Goal: Task Accomplishment & Management: Use online tool/utility

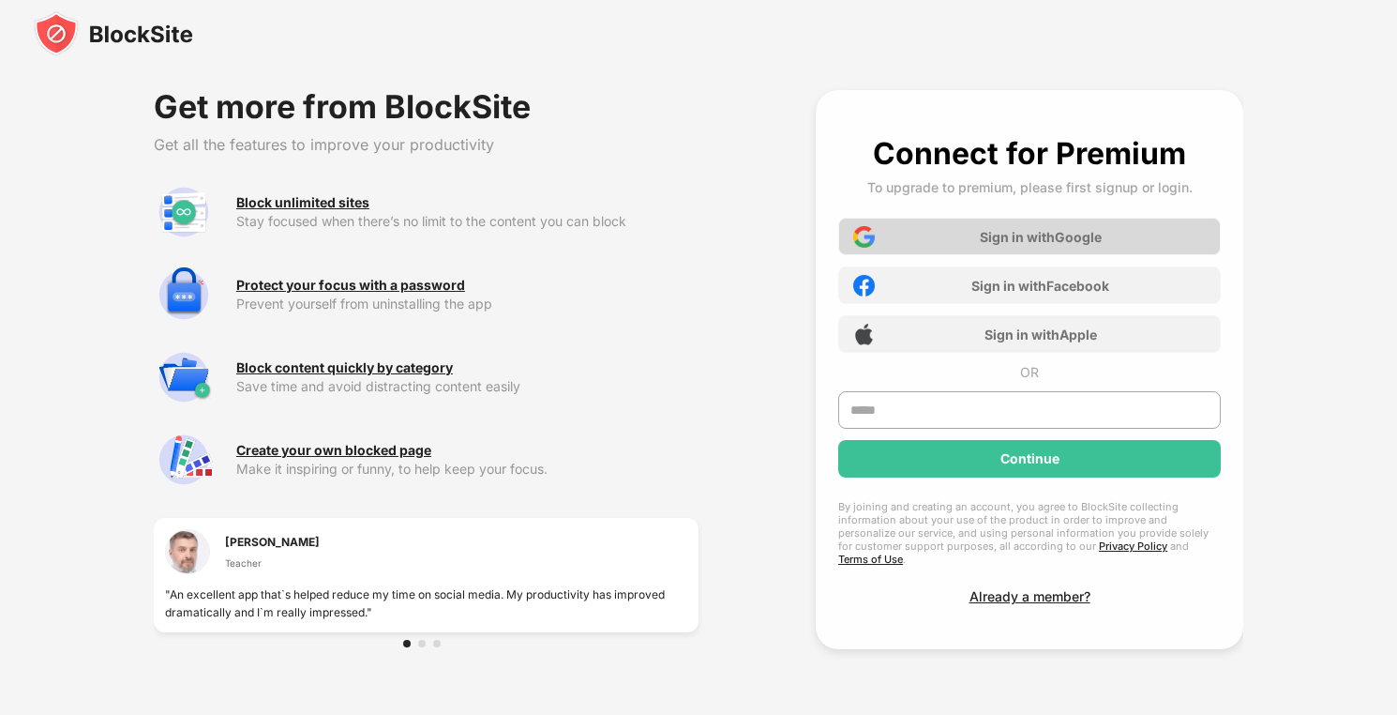
click at [981, 232] on div "Sign in with Google" at bounding box center [1041, 237] width 122 height 16
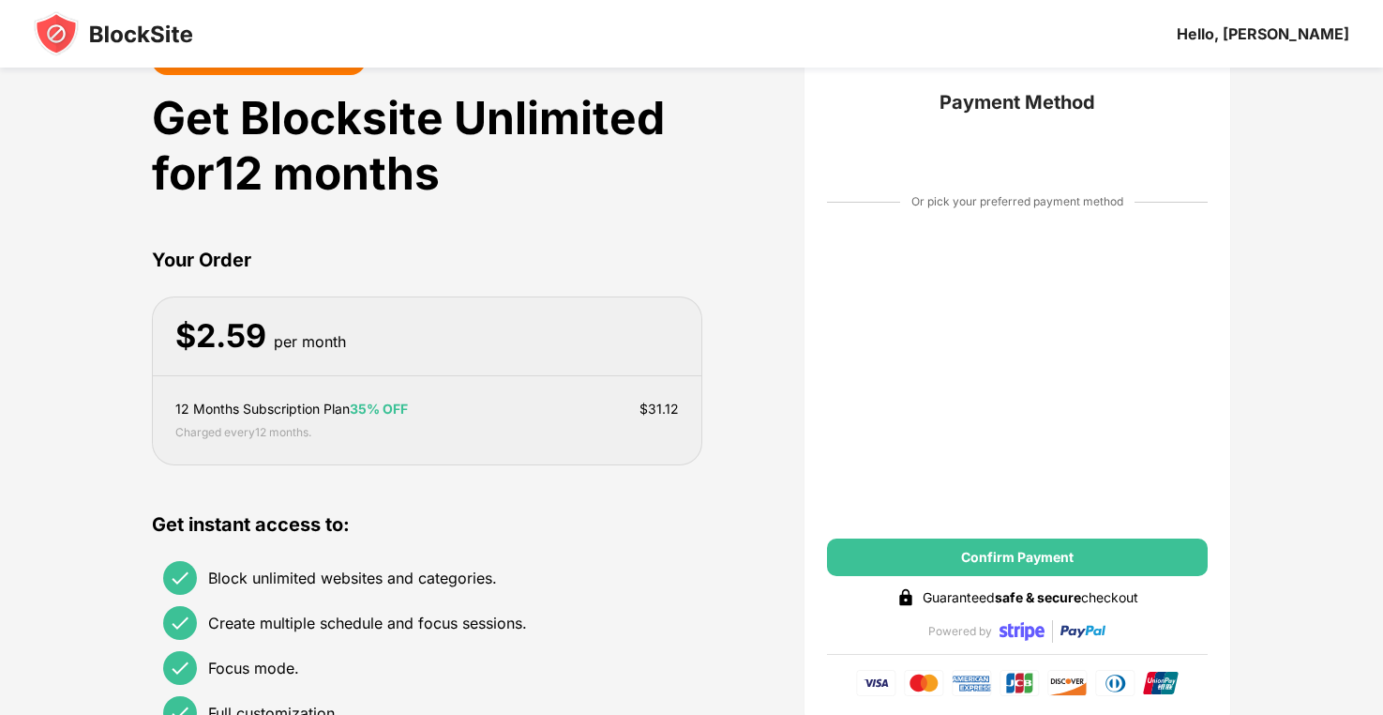
scroll to position [59, 0]
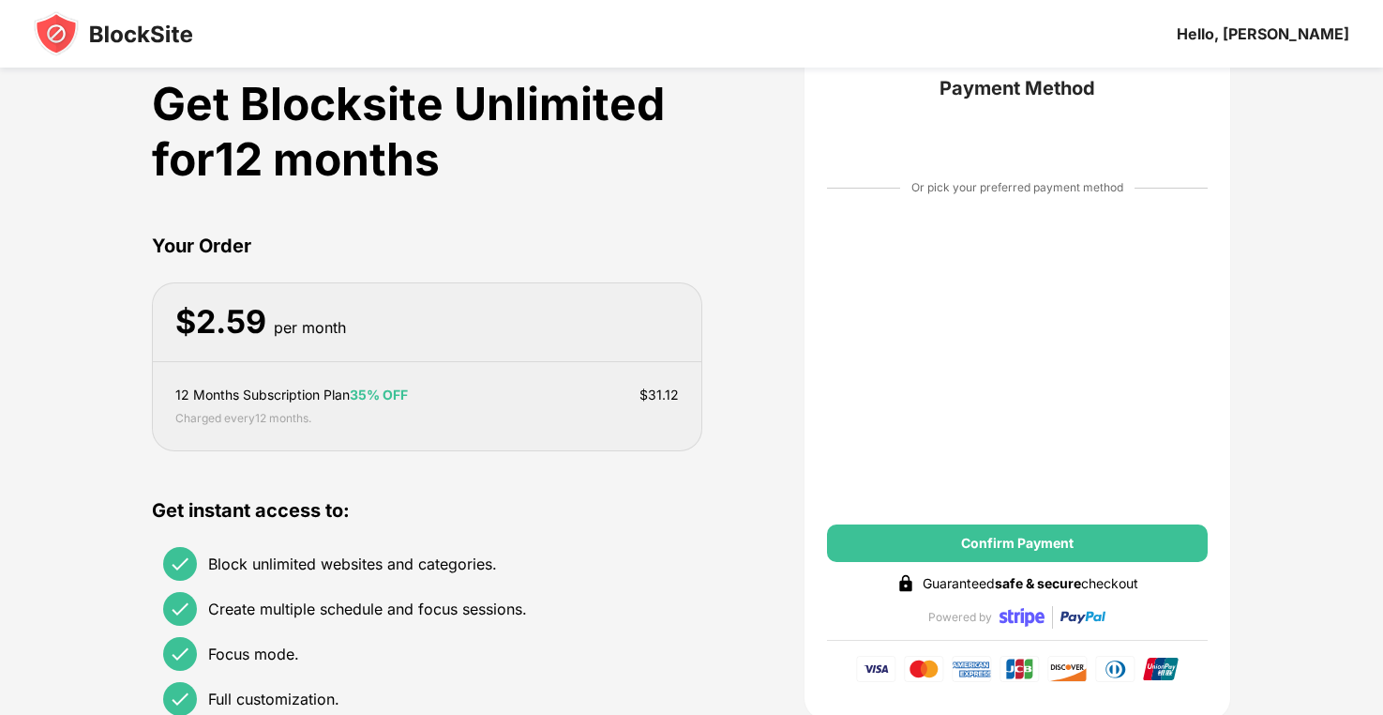
click at [258, 394] on div "12 Months Subscription Plan 35% OFF" at bounding box center [291, 394] width 233 height 21
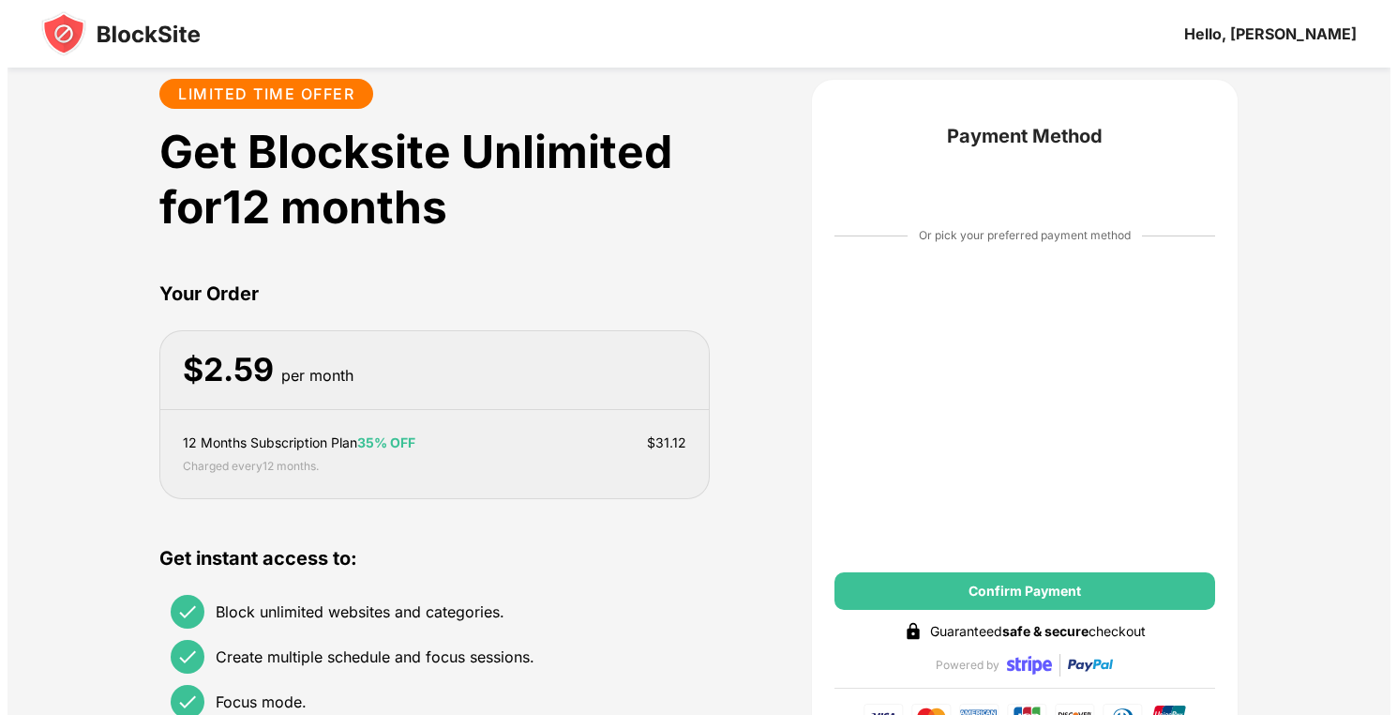
scroll to position [0, 0]
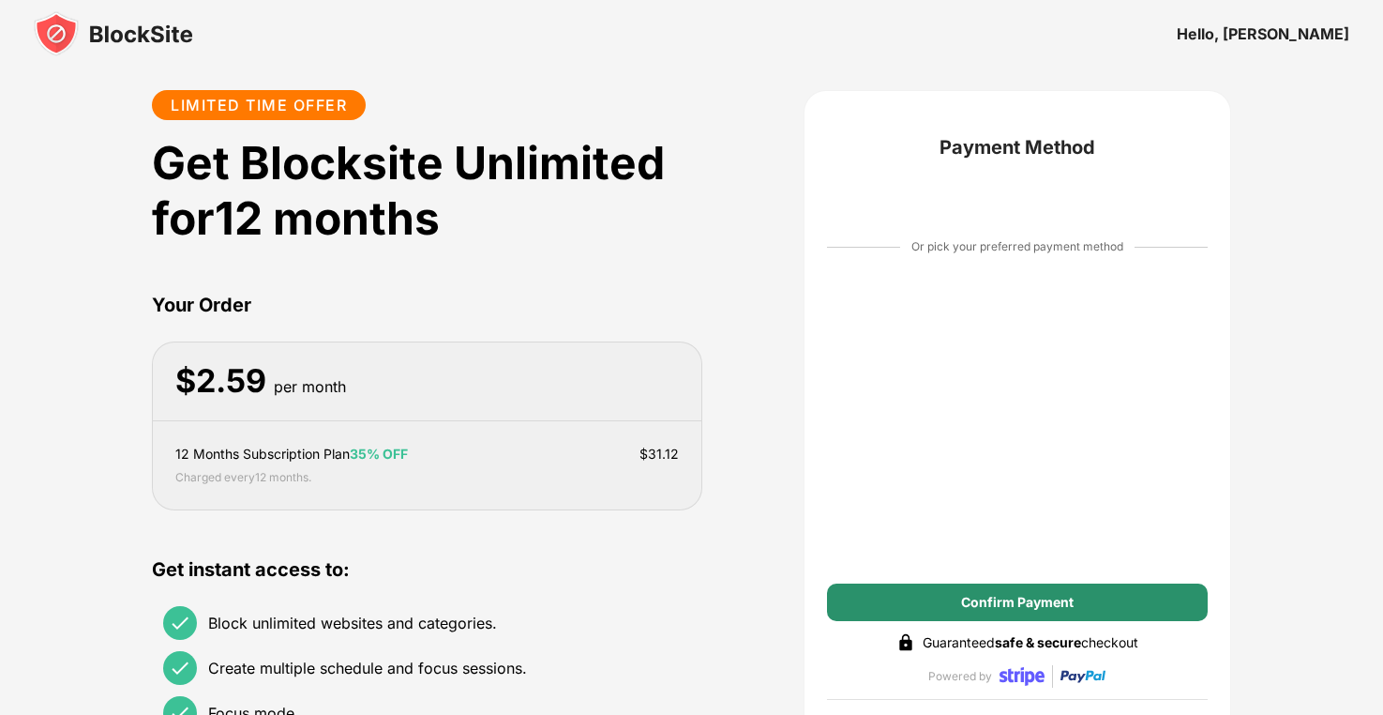
click at [1009, 594] on div "Confirm Payment" at bounding box center [1017, 602] width 381 height 38
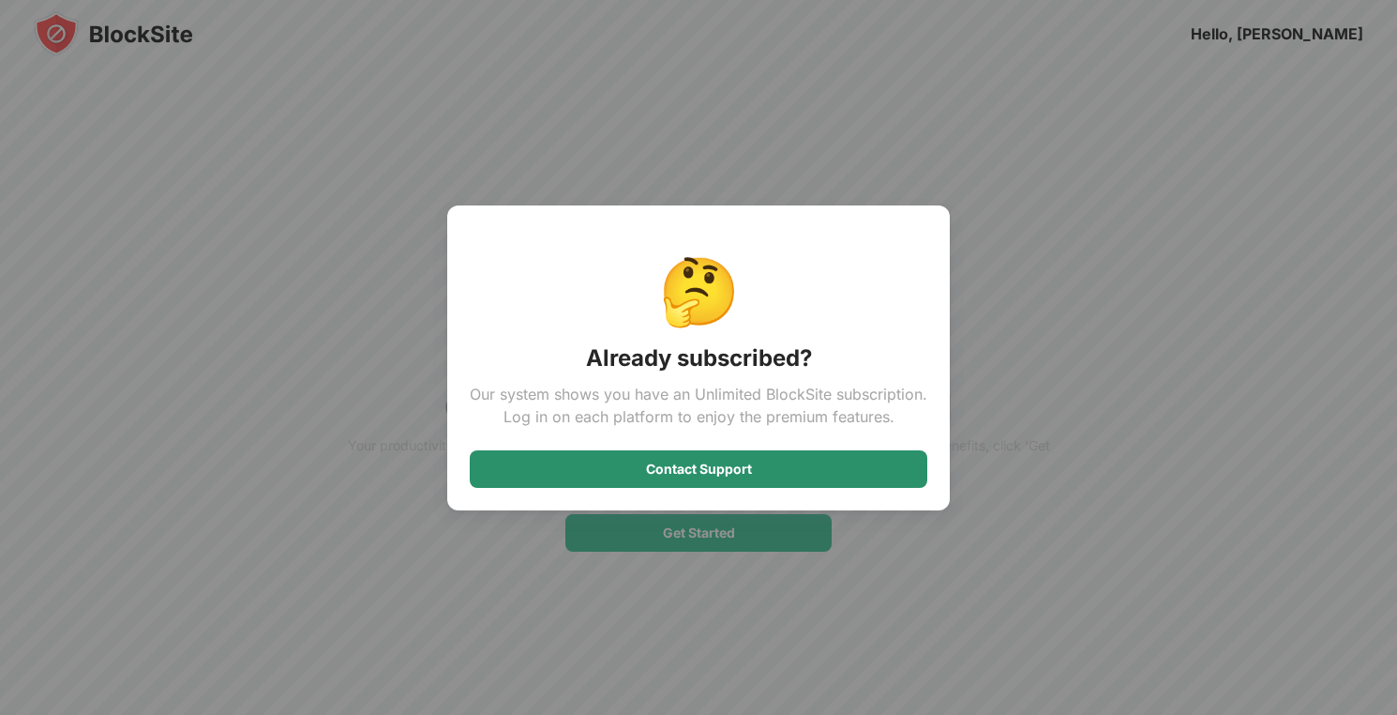
click at [701, 460] on div "Contact Support" at bounding box center [699, 469] width 458 height 38
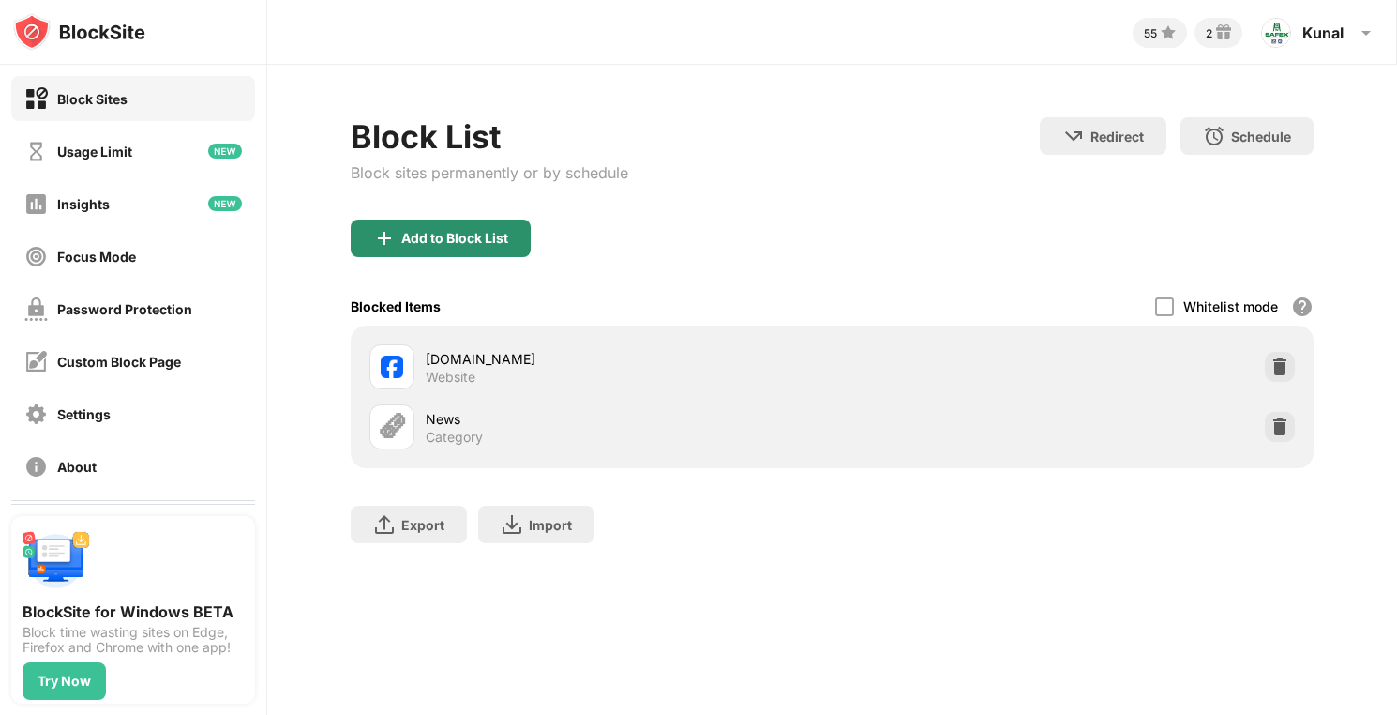
click at [422, 237] on div "Add to Block List" at bounding box center [454, 238] width 107 height 15
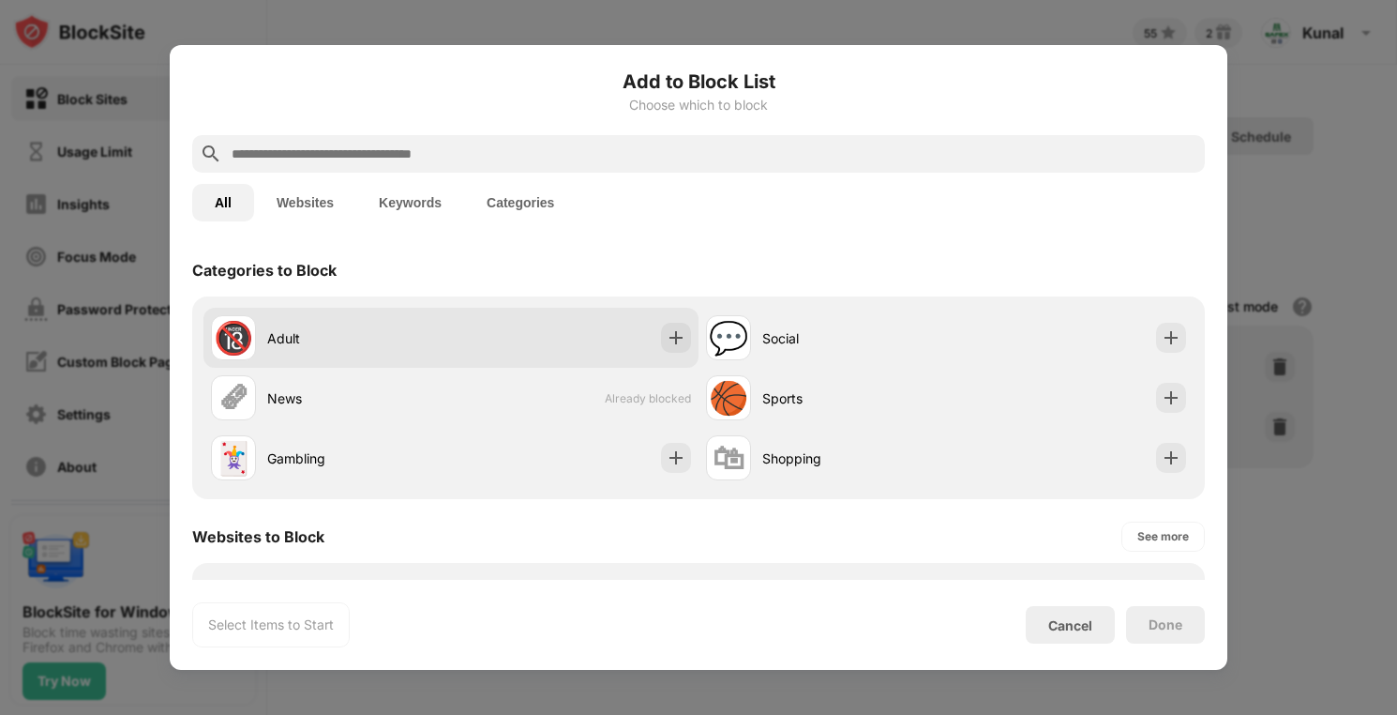
click at [445, 336] on div "Adult" at bounding box center [359, 338] width 184 height 20
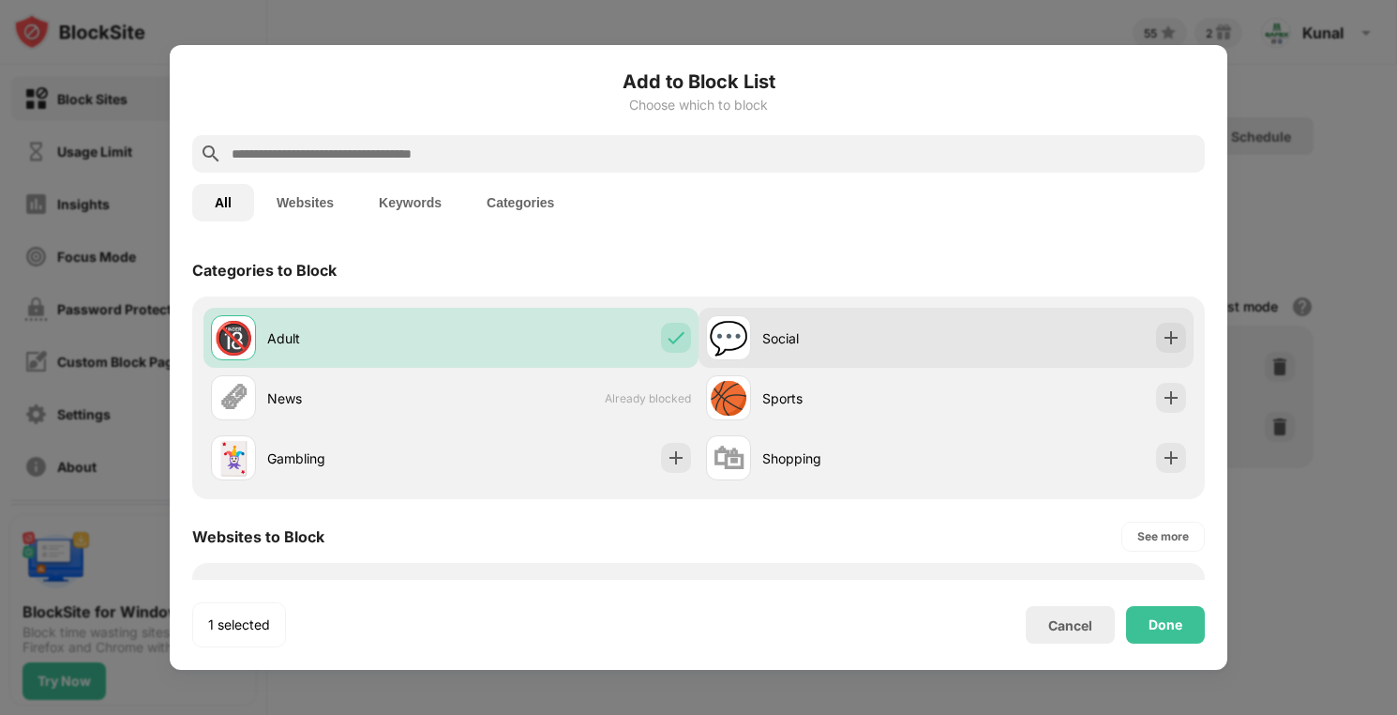
click at [820, 332] on div "Social" at bounding box center [854, 338] width 184 height 20
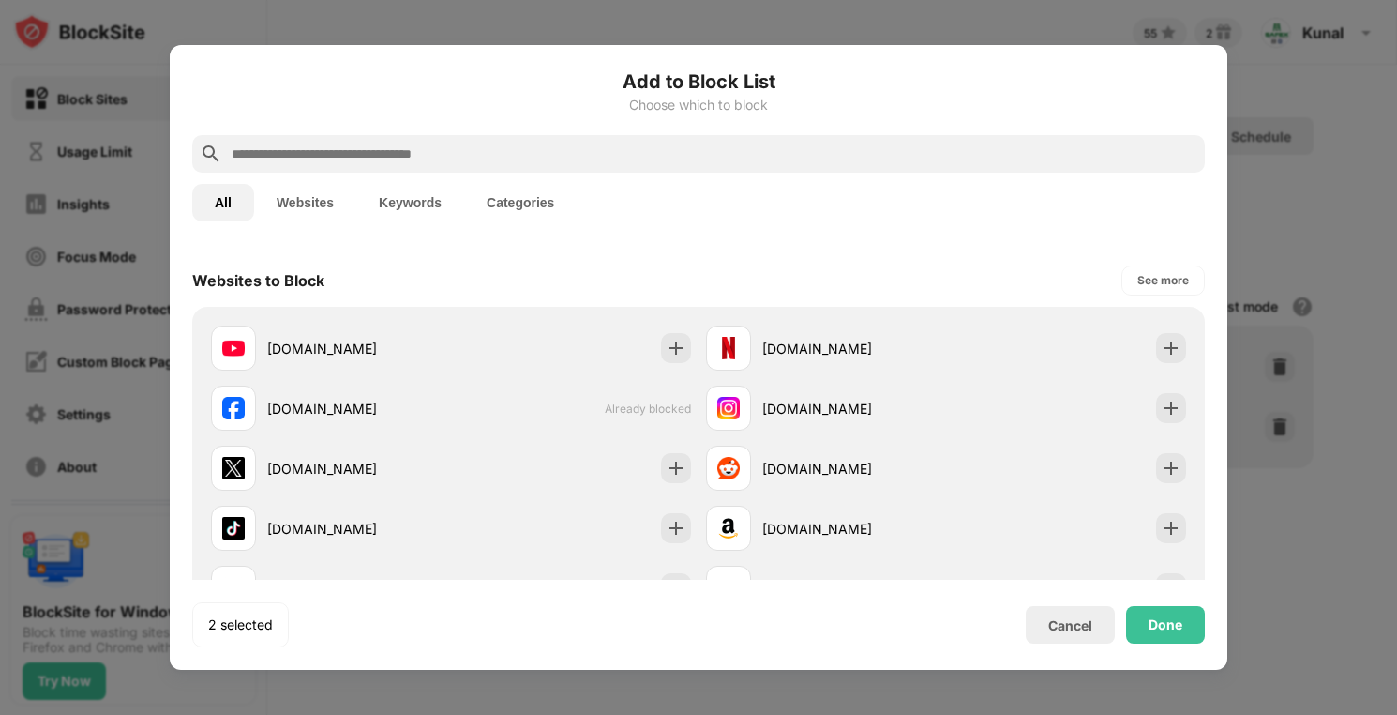
scroll to position [267, 0]
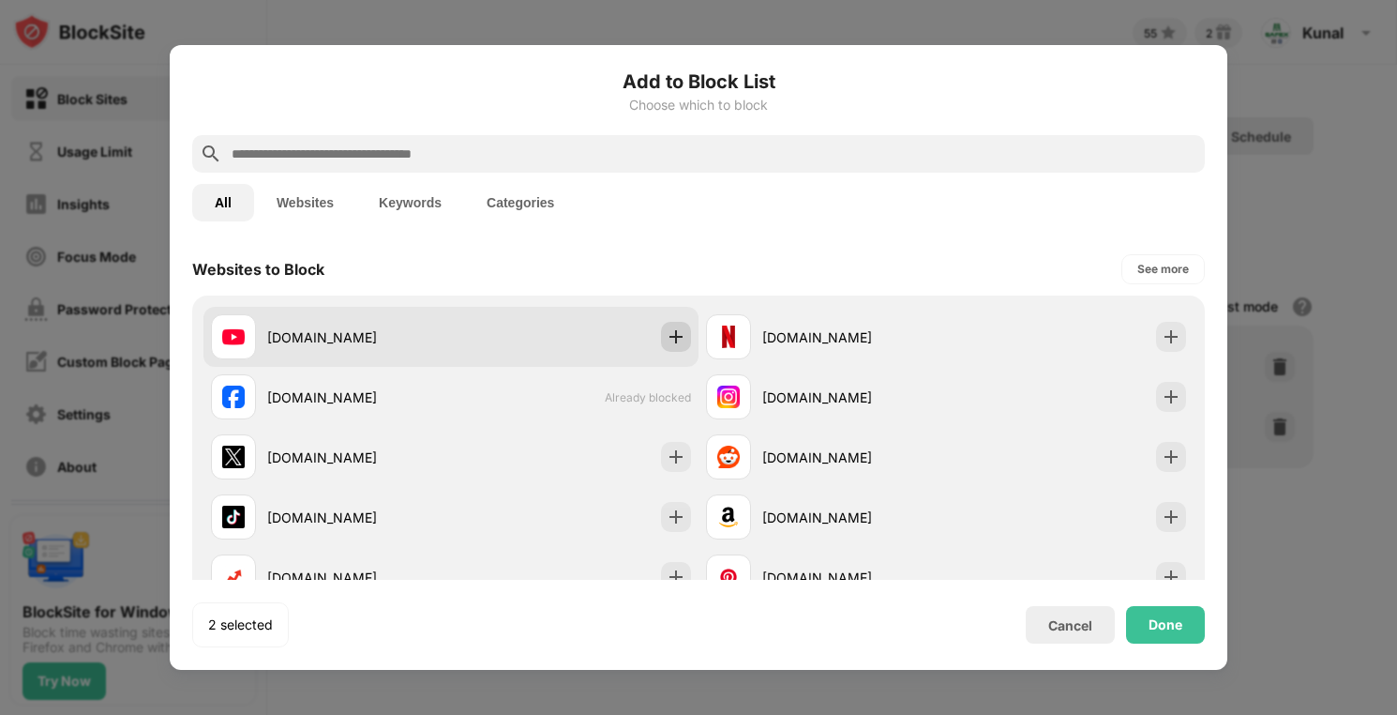
click at [667, 339] on img at bounding box center [676, 336] width 19 height 19
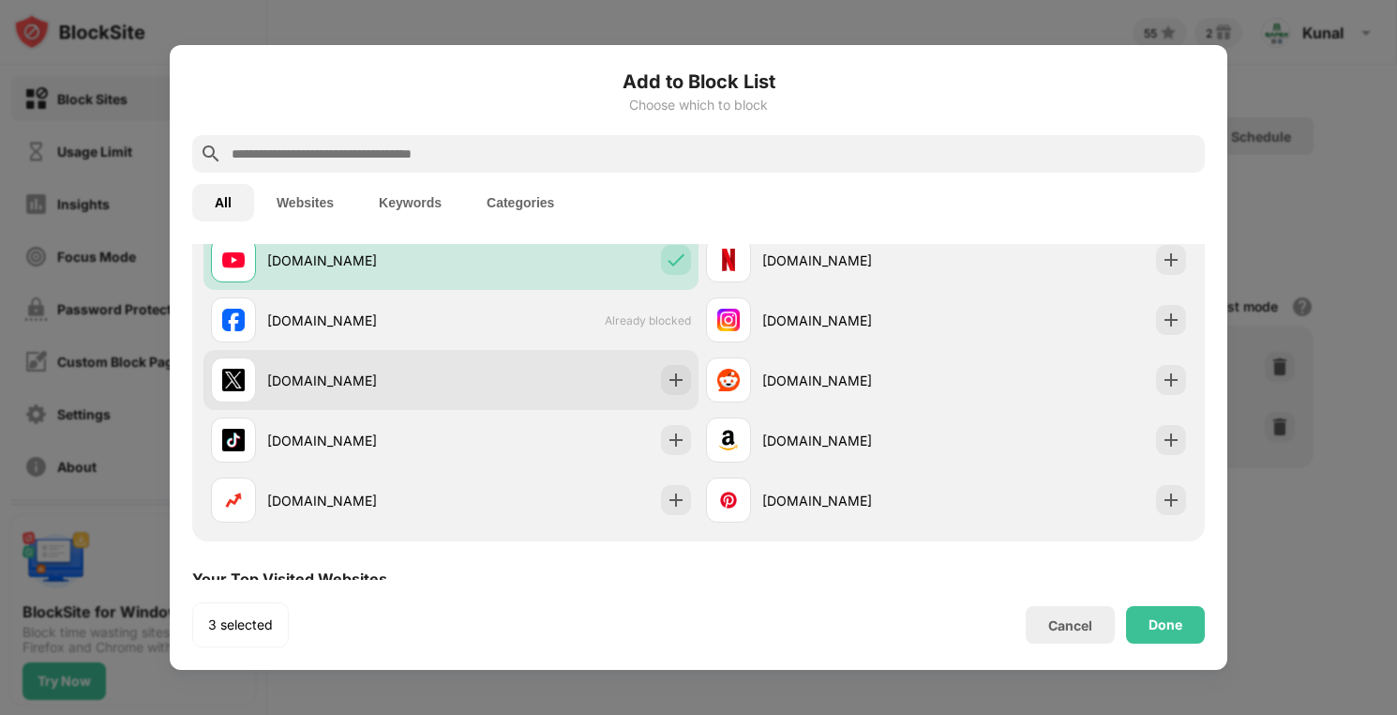
scroll to position [345, 0]
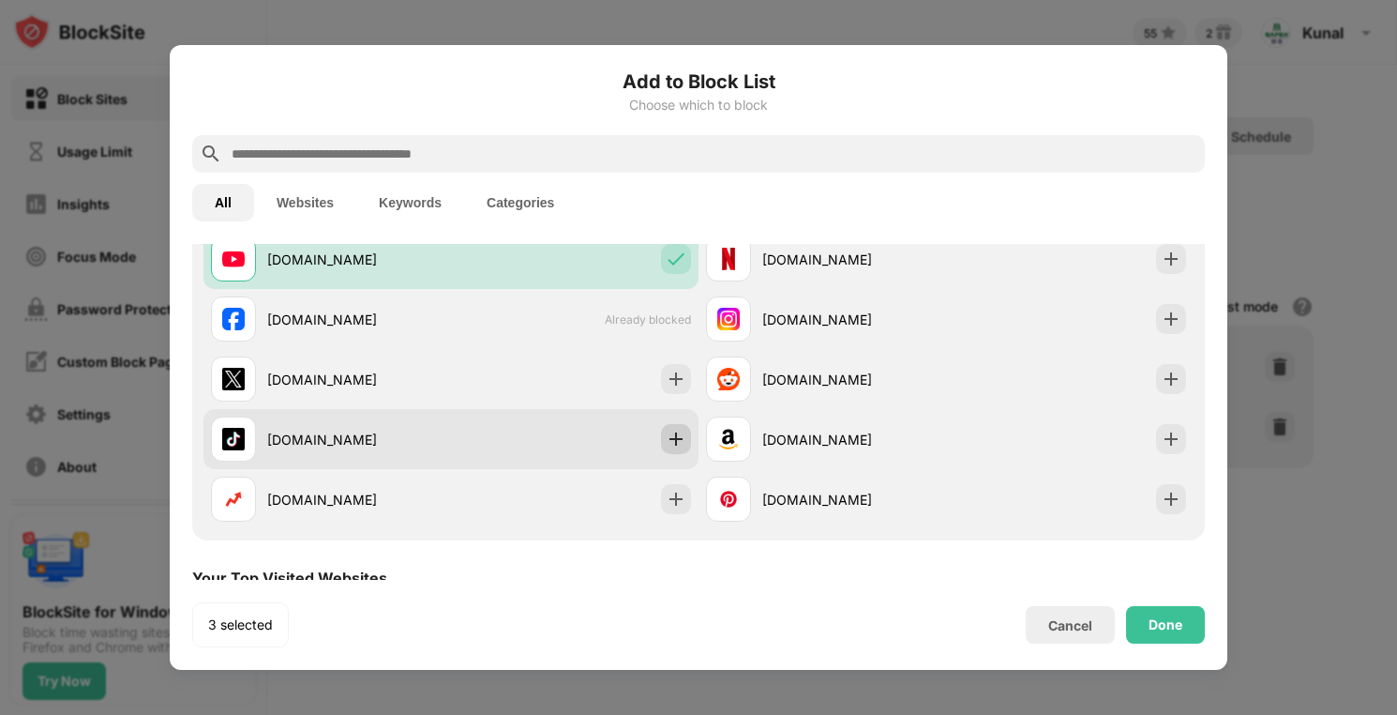
click at [669, 429] on img at bounding box center [676, 438] width 19 height 19
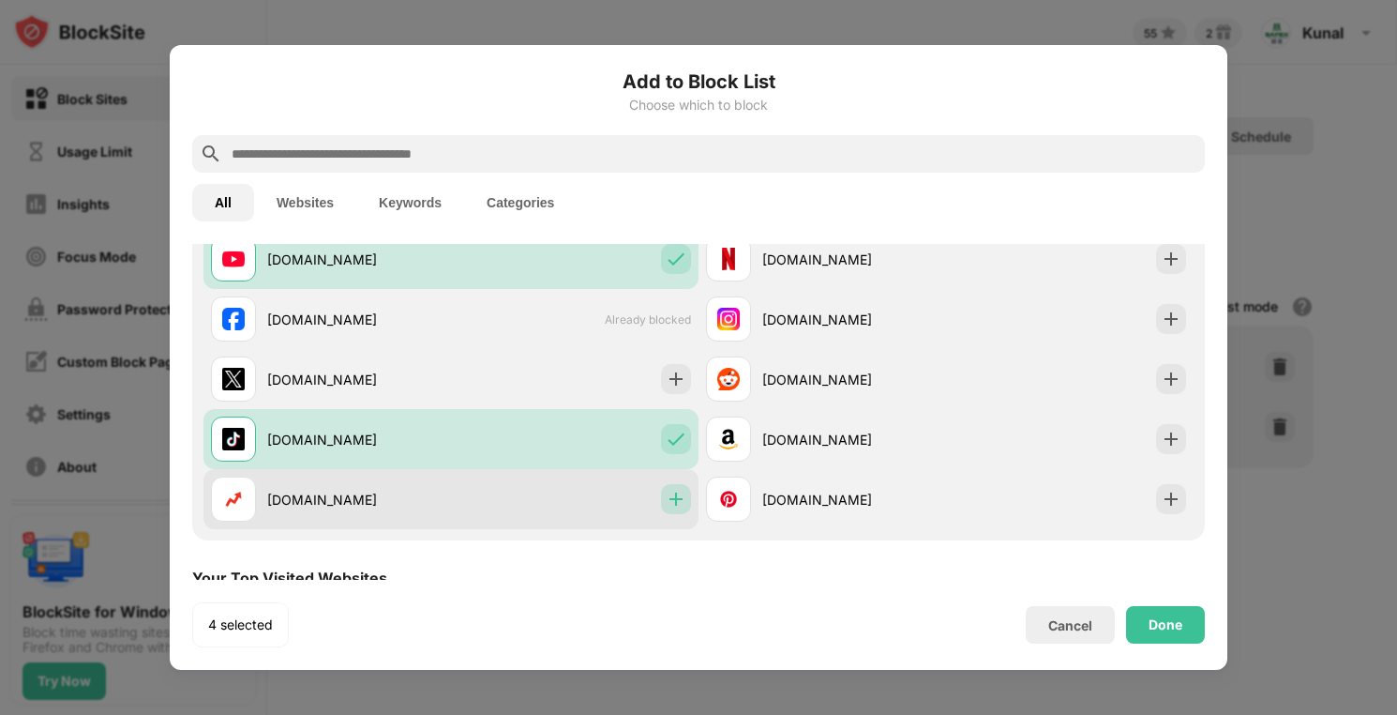
click at [672, 490] on img at bounding box center [676, 499] width 19 height 19
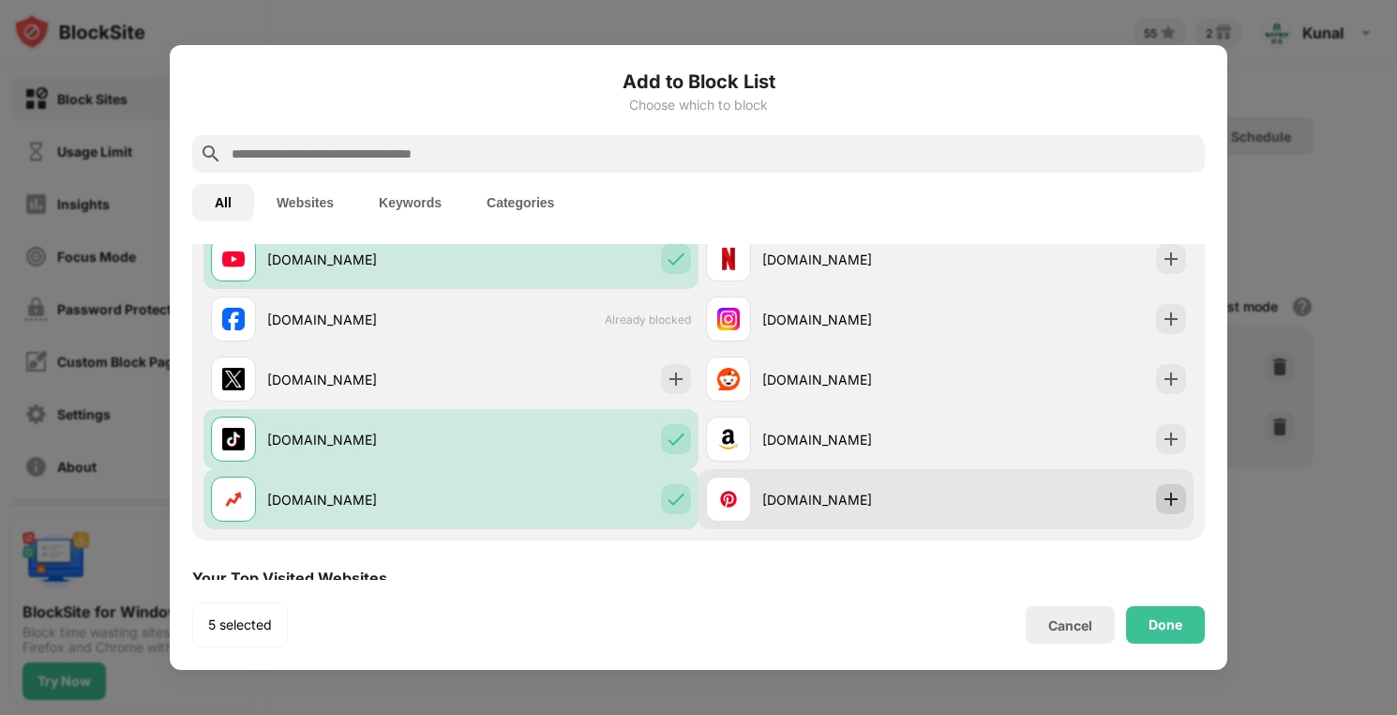
click at [1162, 493] on img at bounding box center [1171, 499] width 19 height 19
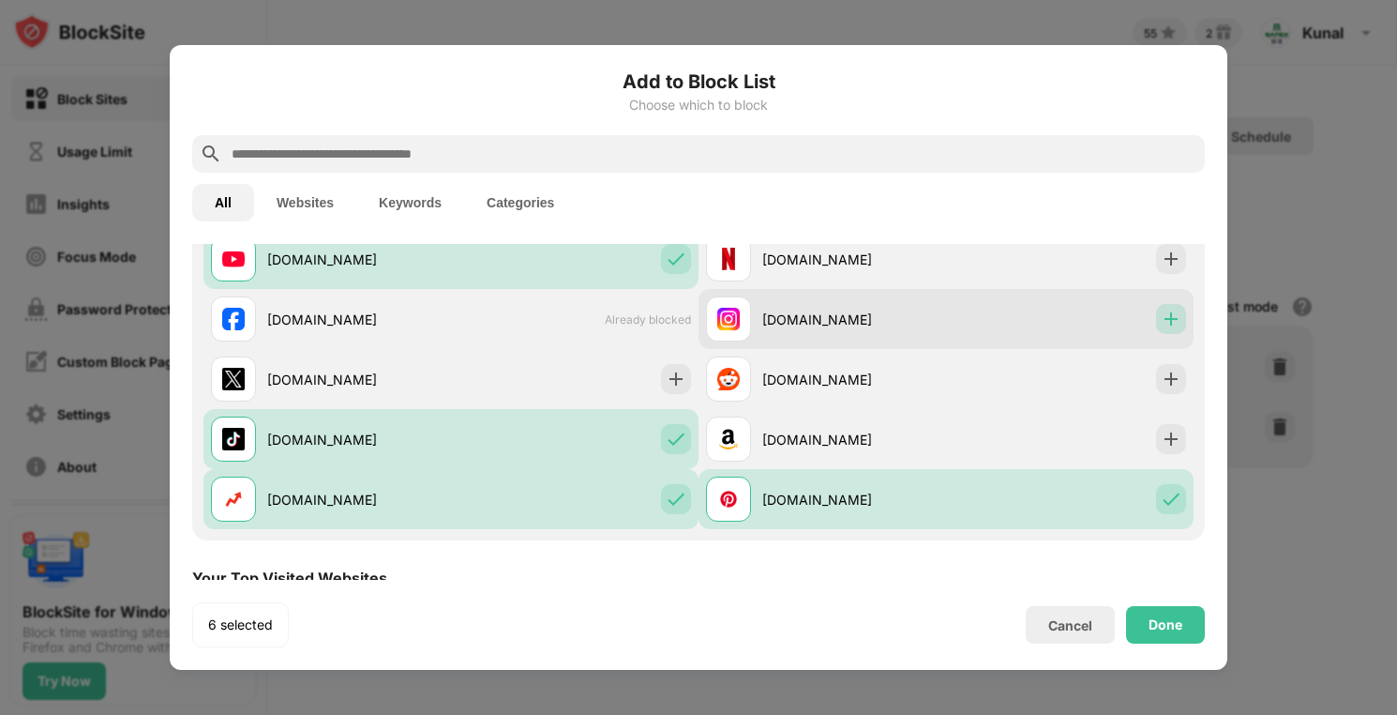
click at [1163, 320] on img at bounding box center [1171, 318] width 19 height 19
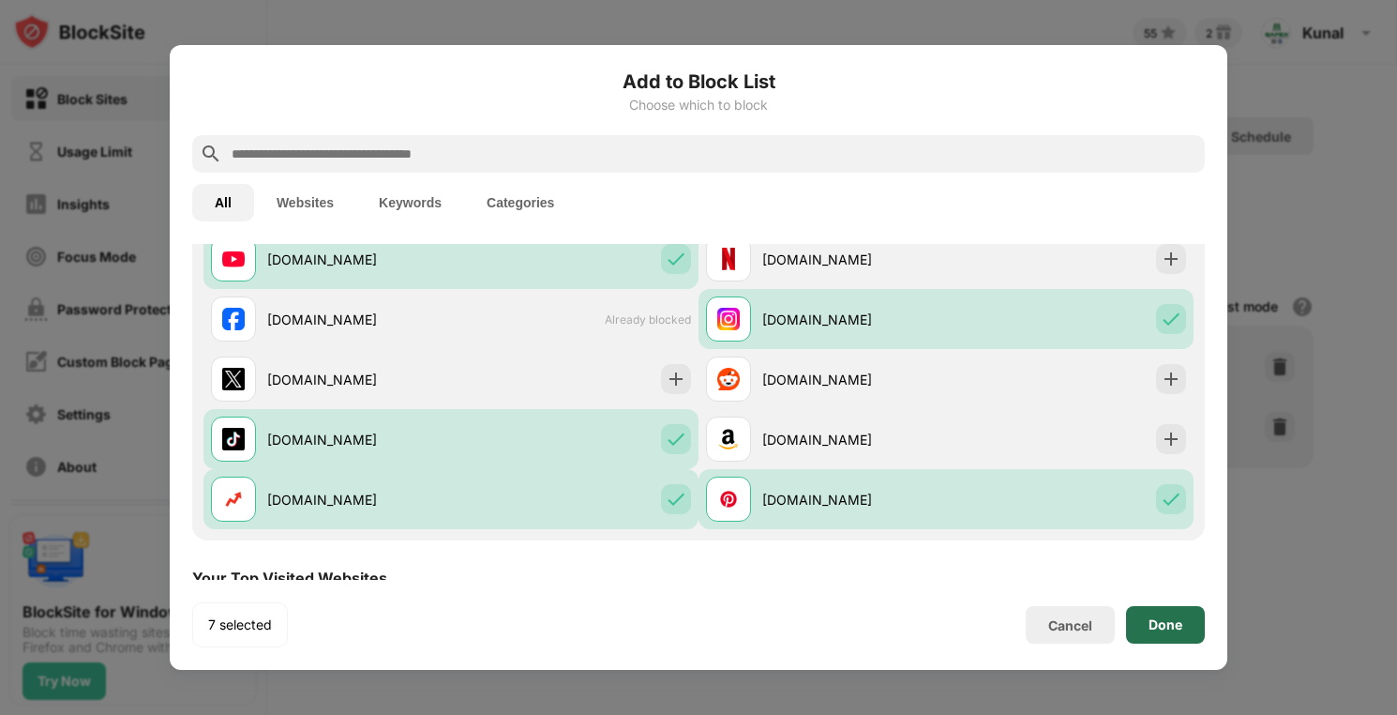
click at [1175, 614] on div "Done" at bounding box center [1165, 625] width 79 height 38
